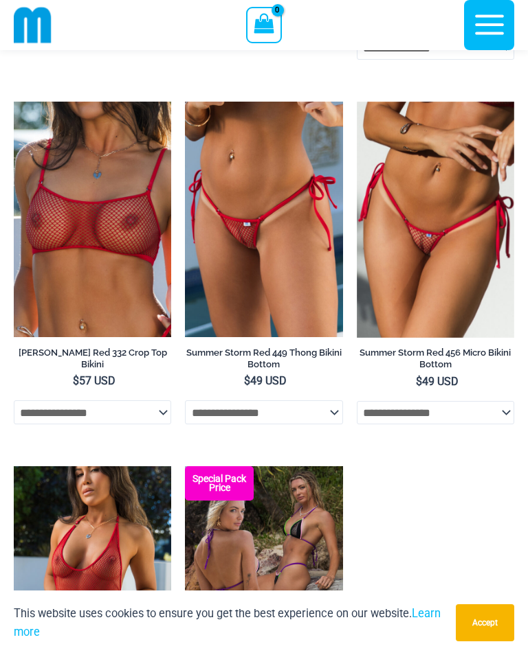
scroll to position [3667, 0]
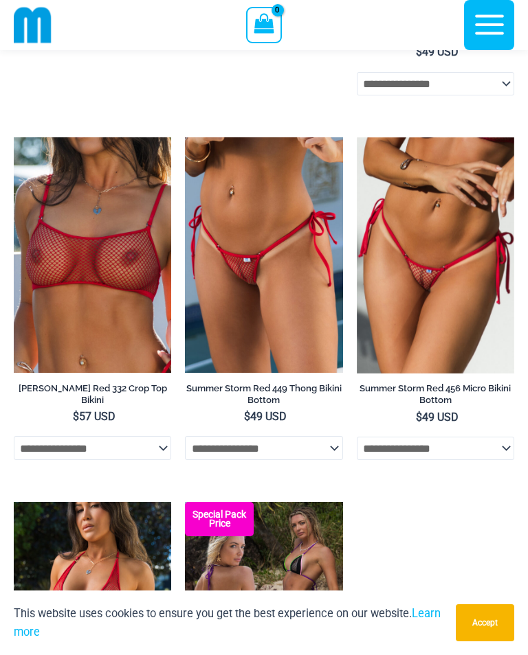
scroll to position [3629, 0]
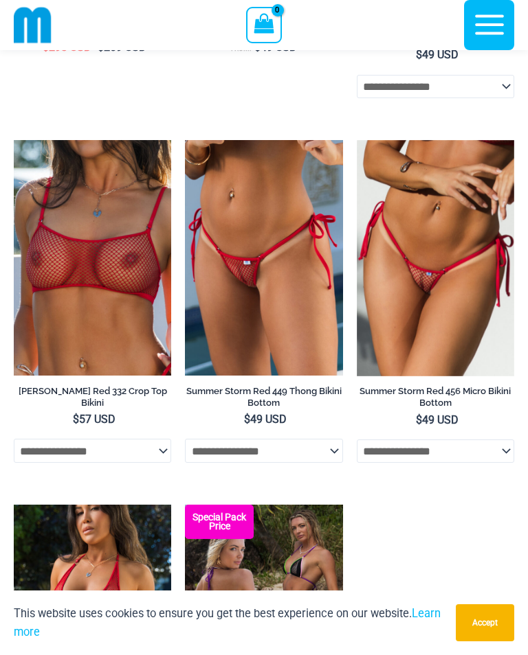
click at [357, 140] on img at bounding box center [357, 140] width 0 height 0
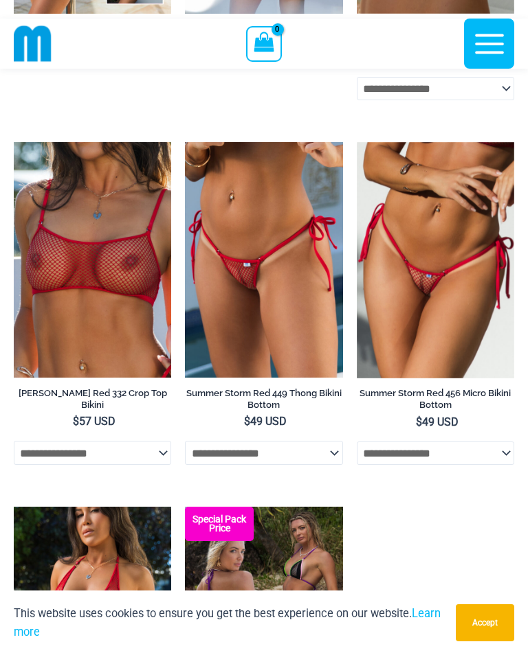
click at [335, 464] on select "**********" at bounding box center [263, 452] width 157 height 23
click at [337, 464] on select "**********" at bounding box center [263, 452] width 157 height 23
click at [315, 416] on link "Summer Storm Red 449 Thong Bikini Bottom" at bounding box center [263, 402] width 157 height 28
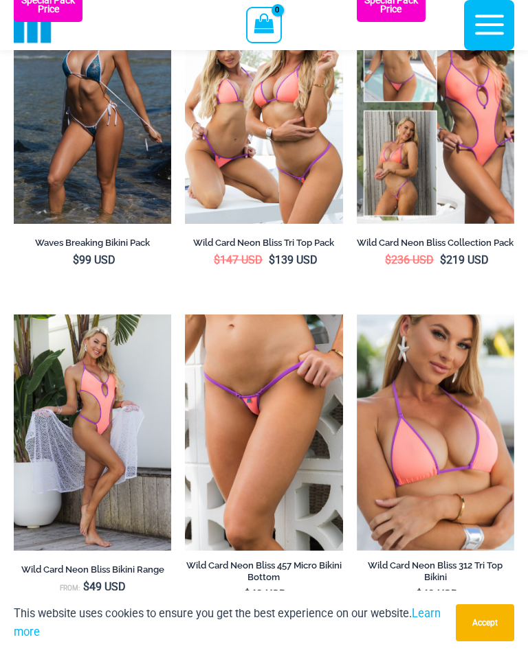
scroll to position [604, 0]
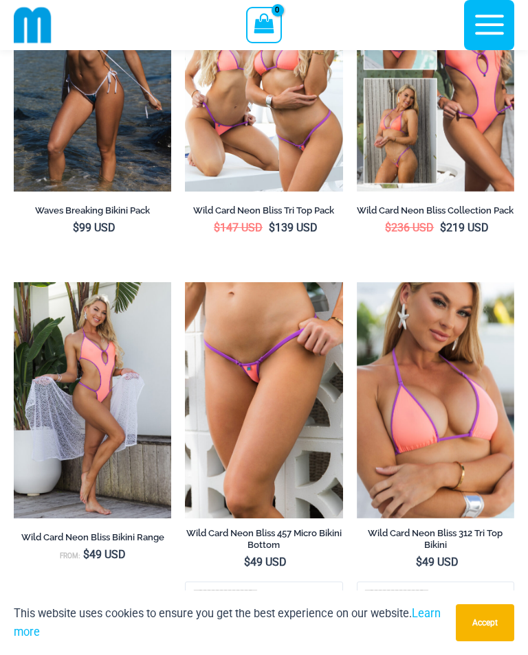
click at [185, 282] on img at bounding box center [185, 282] width 0 height 0
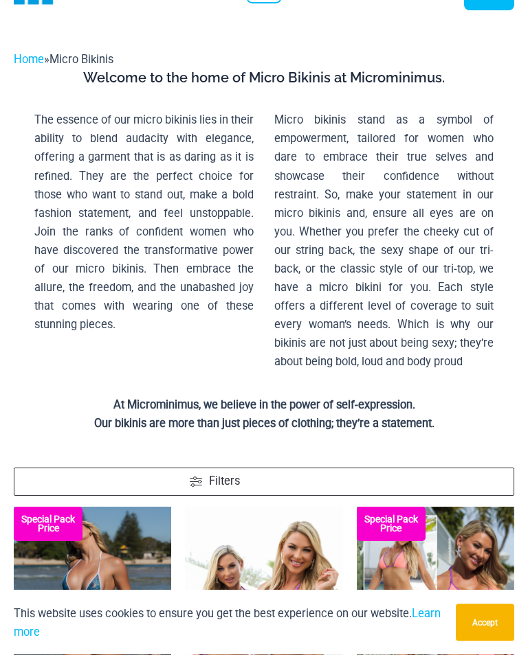
scroll to position [0, 0]
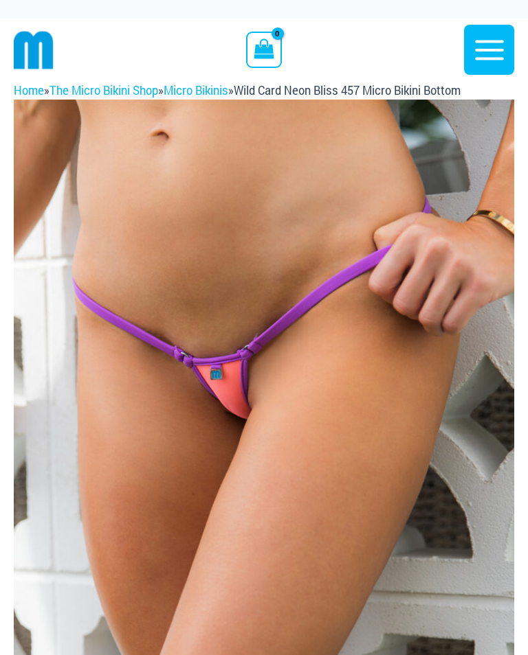
scroll to position [8, 0]
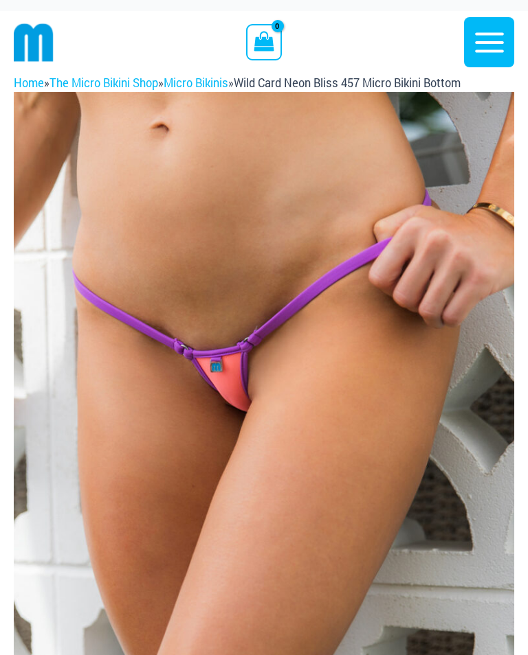
click at [330, 461] on img at bounding box center [264, 467] width 500 height 750
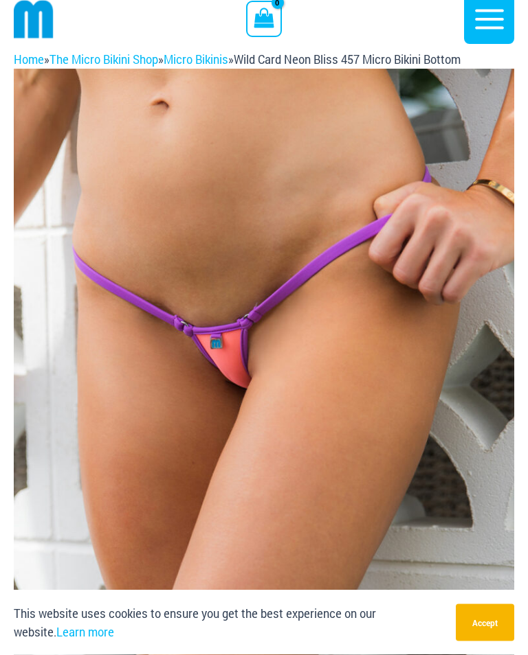
scroll to position [0, 0]
